Goal: Task Accomplishment & Management: Manage account settings

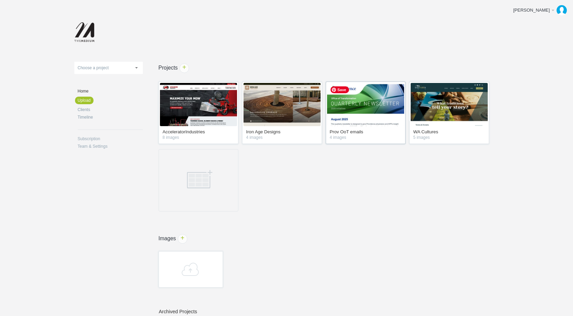
click at [368, 102] on img at bounding box center [365, 104] width 77 height 43
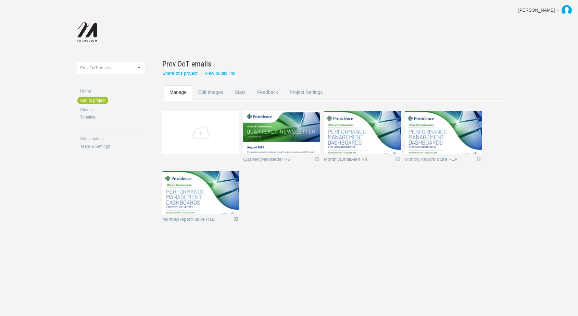
click at [236, 218] on link "Icon" at bounding box center [236, 219] width 6 height 6
click at [221, 207] on link "Delete" at bounding box center [222, 206] width 41 height 8
click at [245, 223] on section "Add QuarterlyNewsletter R5 Icon Views: 26 Rename Edit / Replace Remove Delete Y…" at bounding box center [337, 171] width 350 height 120
click at [224, 73] on link "View public link" at bounding box center [219, 72] width 31 height 5
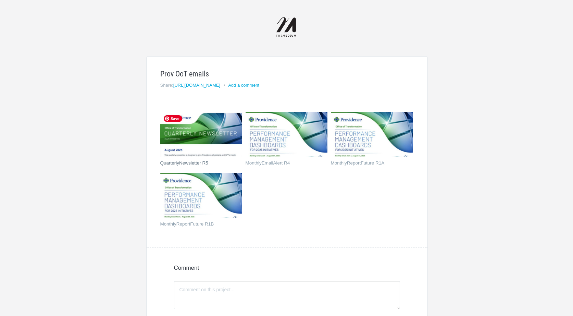
click at [216, 134] on img at bounding box center [201, 135] width 82 height 46
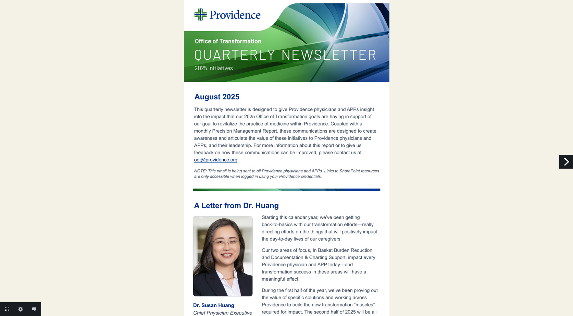
click at [561, 163] on link "Next" at bounding box center [566, 162] width 14 height 14
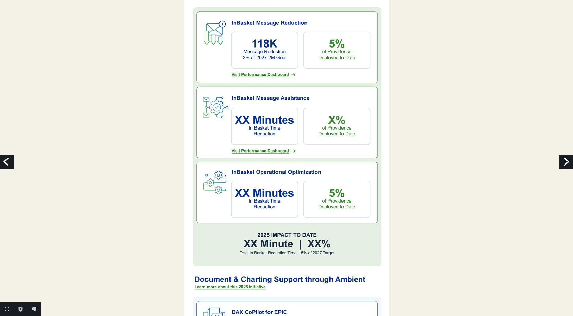
scroll to position [228, 0]
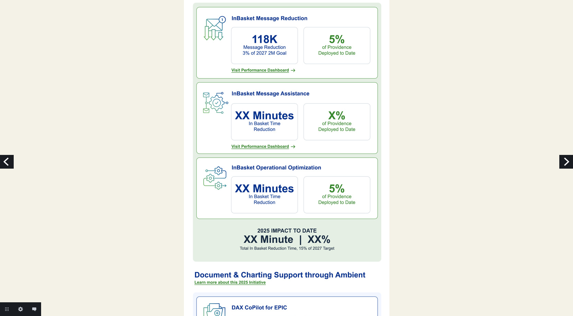
click at [563, 160] on link "Next" at bounding box center [566, 162] width 14 height 14
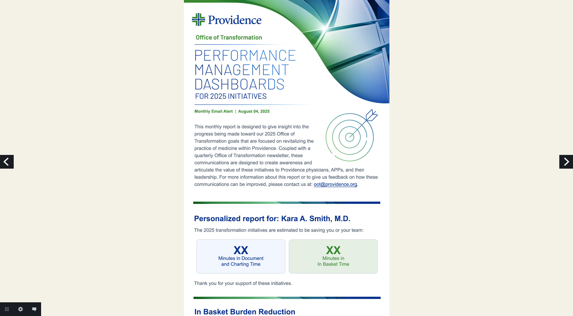
click at [568, 162] on link "Next" at bounding box center [566, 162] width 14 height 14
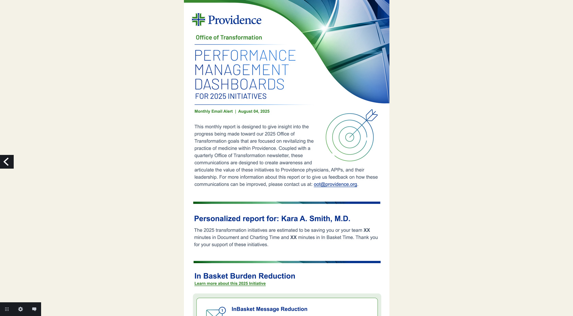
click at [11, 163] on link "Previous" at bounding box center [7, 162] width 14 height 14
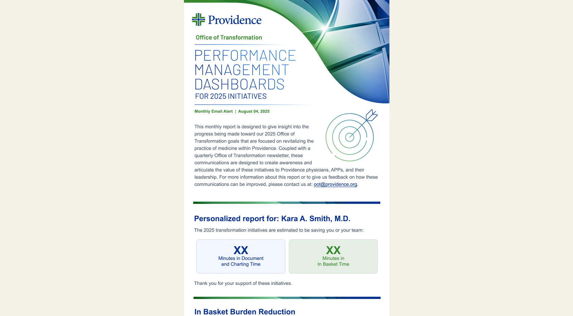
click at [9, 162] on link "Previous" at bounding box center [7, 162] width 14 height 14
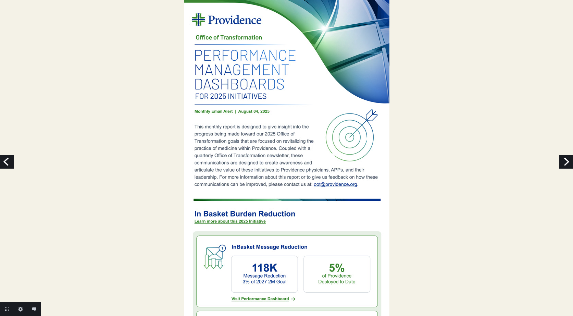
click at [11, 162] on link "Previous" at bounding box center [7, 162] width 14 height 14
